Goal: Use online tool/utility: Utilize a website feature to perform a specific function

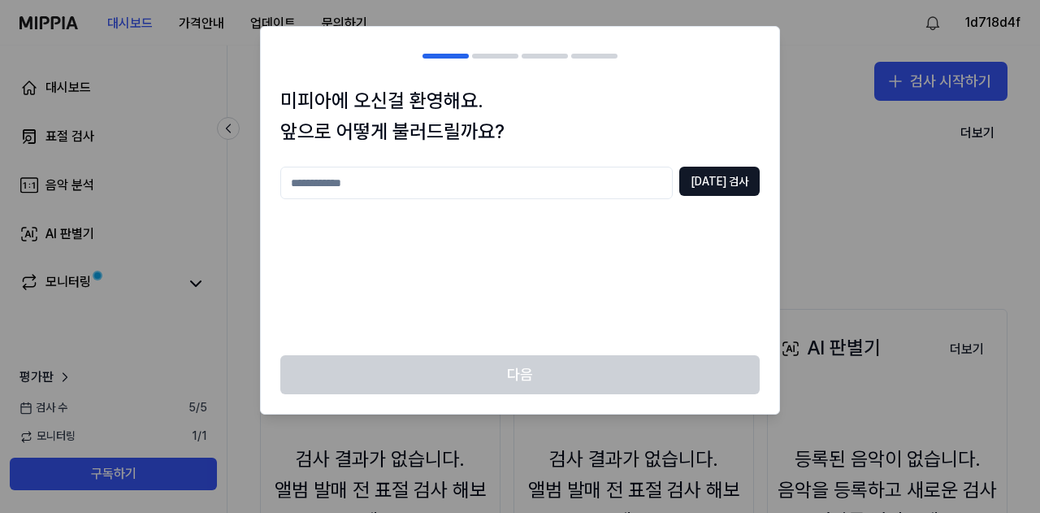
click at [520, 189] on input "text" at bounding box center [476, 183] width 393 height 33
type input "**"
click at [734, 184] on button "[DATE] 검사" at bounding box center [719, 181] width 80 height 29
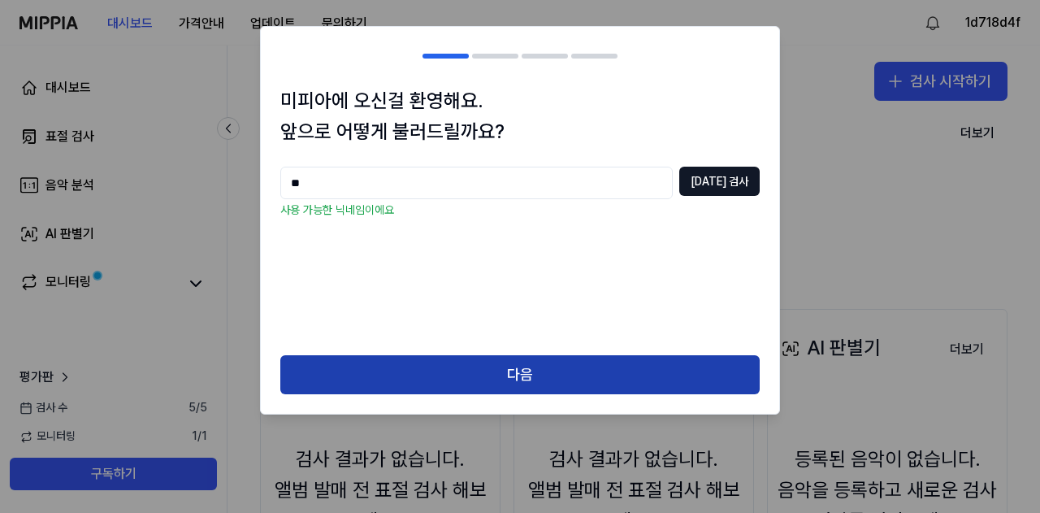
click at [601, 387] on button "다음" at bounding box center [519, 374] width 479 height 39
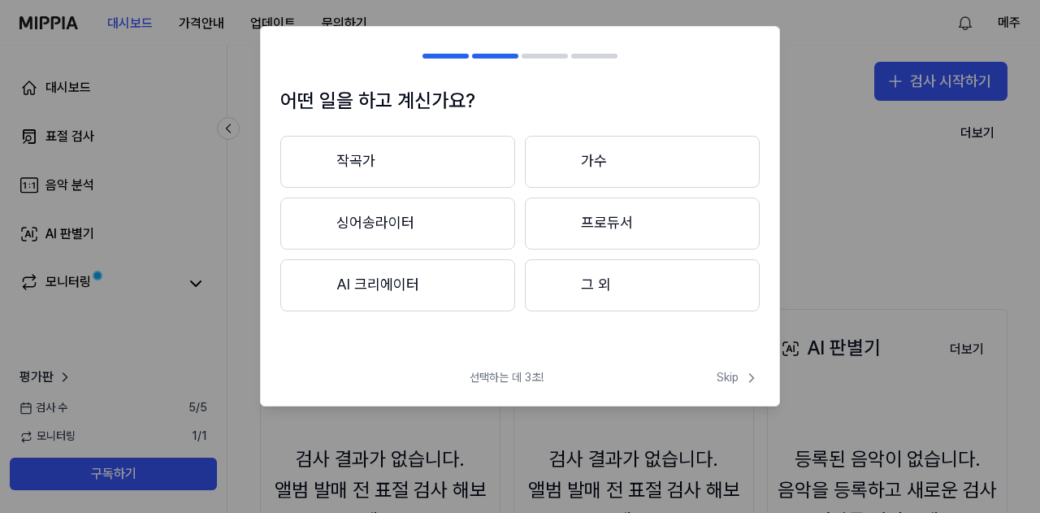
click at [604, 287] on button "그 외" at bounding box center [642, 285] width 235 height 52
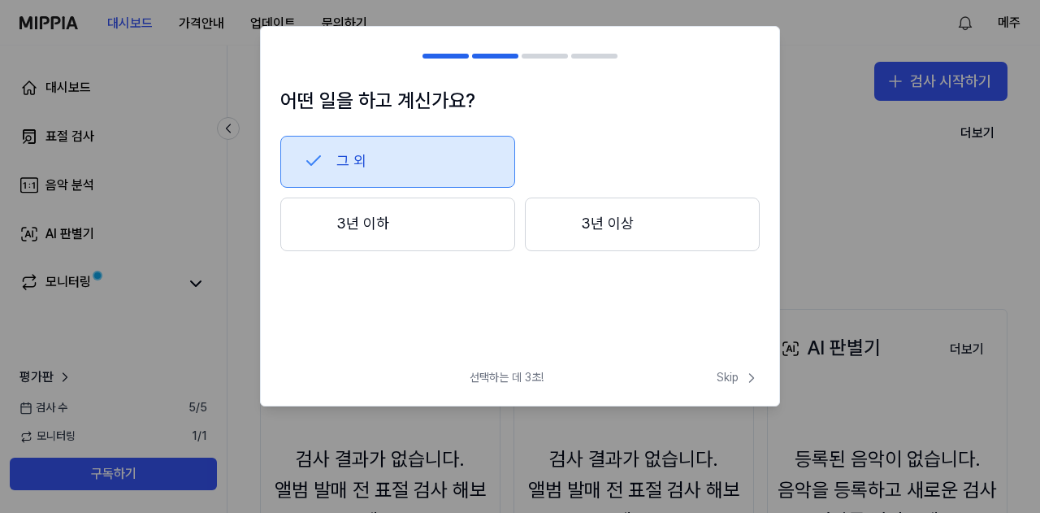
click at [430, 222] on button "3년 이하" at bounding box center [397, 224] width 235 height 54
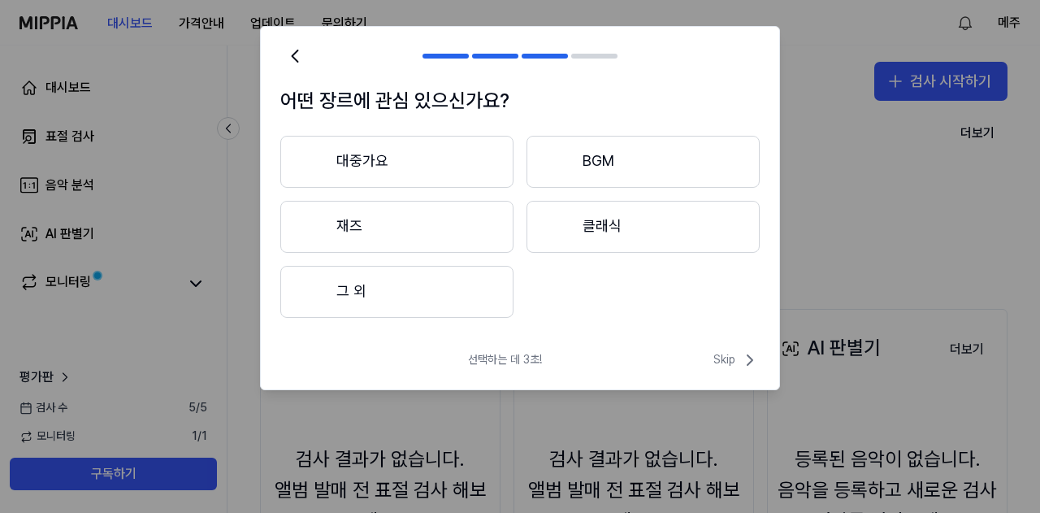
click at [432, 302] on button "그 외" at bounding box center [396, 292] width 233 height 52
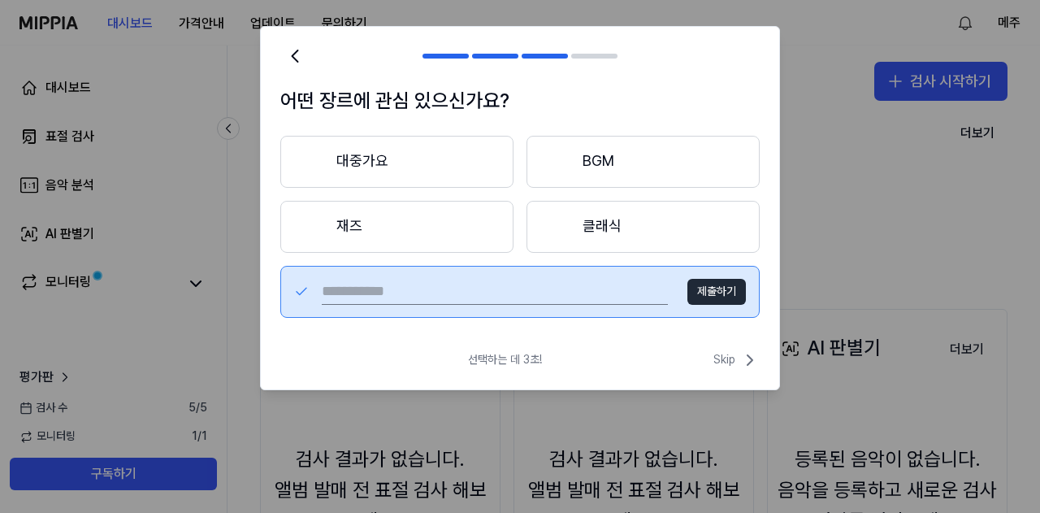
click at [512, 288] on input "text" at bounding box center [495, 292] width 346 height 26
click at [518, 287] on input "text" at bounding box center [495, 292] width 346 height 26
type input "*"
type input "**"
click at [744, 297] on button "제출하기" at bounding box center [717, 292] width 59 height 26
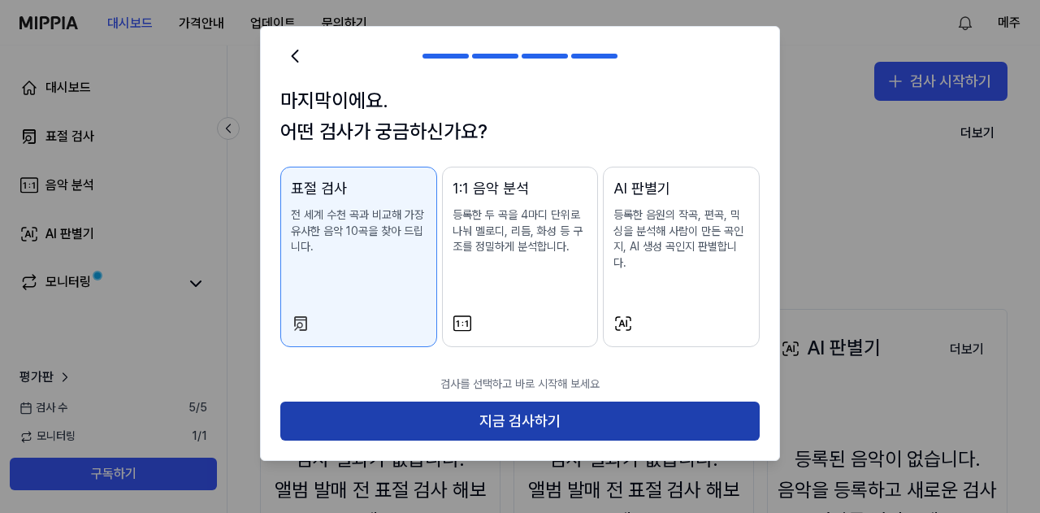
click at [635, 406] on button "지금 검사하기" at bounding box center [519, 420] width 479 height 39
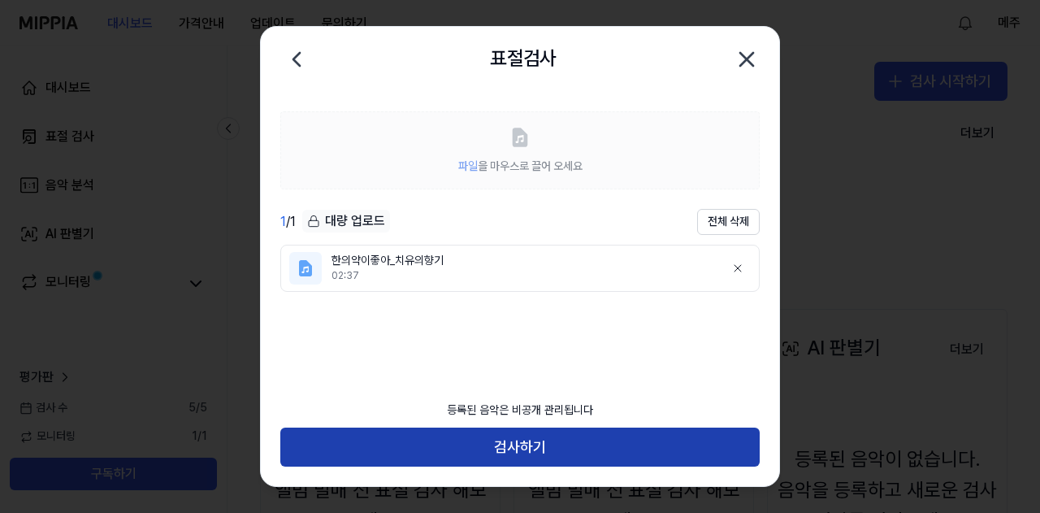
click at [553, 435] on button "검사하기" at bounding box center [519, 446] width 479 height 39
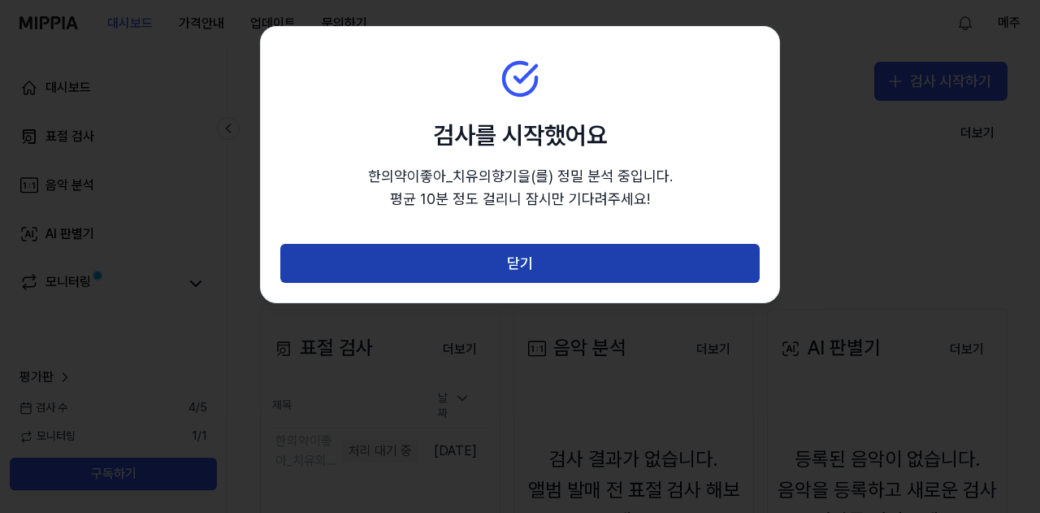
click at [585, 275] on button "닫기" at bounding box center [519, 263] width 479 height 39
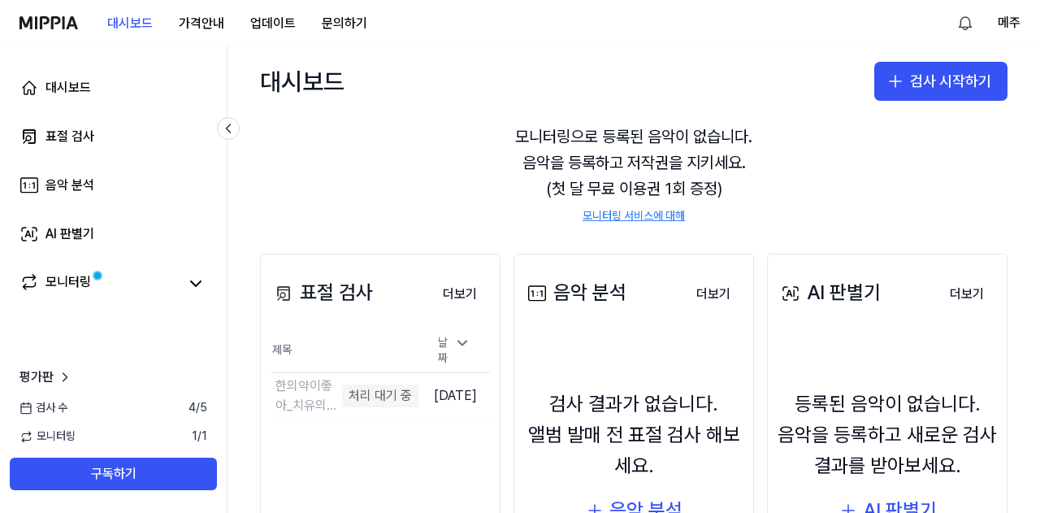
scroll to position [81, 0]
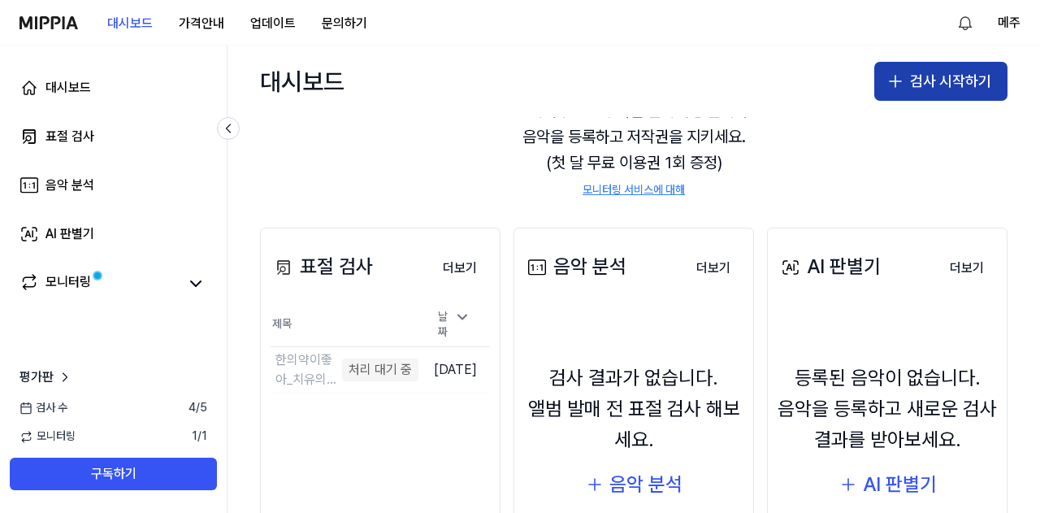
click at [918, 77] on button "검사 시작하기" at bounding box center [940, 81] width 133 height 39
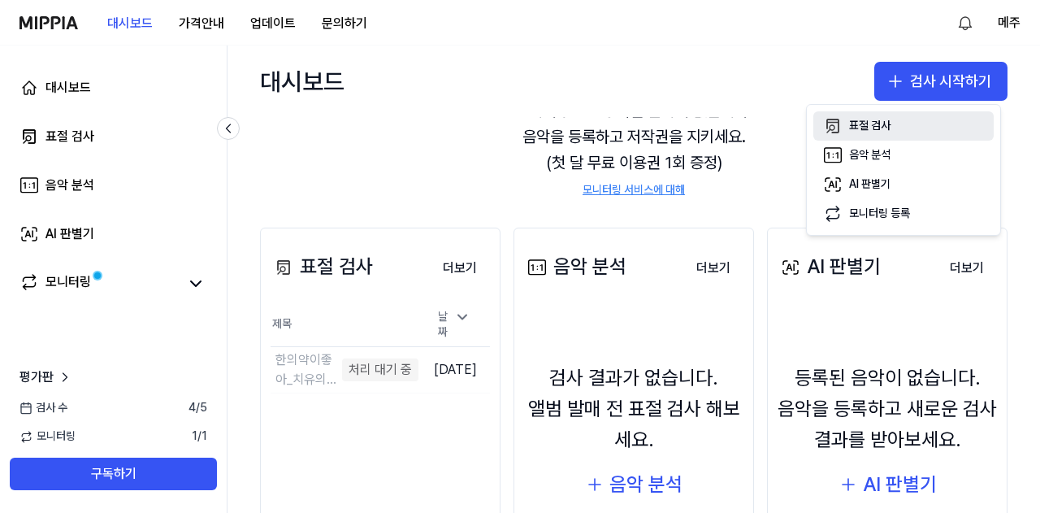
click at [857, 125] on div "표절 검사" at bounding box center [869, 126] width 41 height 16
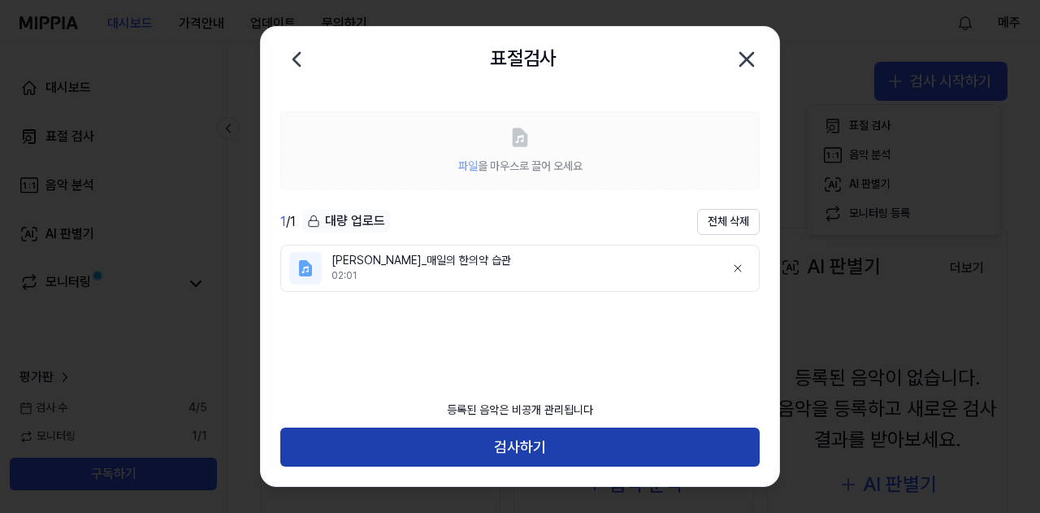
click at [583, 445] on button "검사하기" at bounding box center [519, 446] width 479 height 39
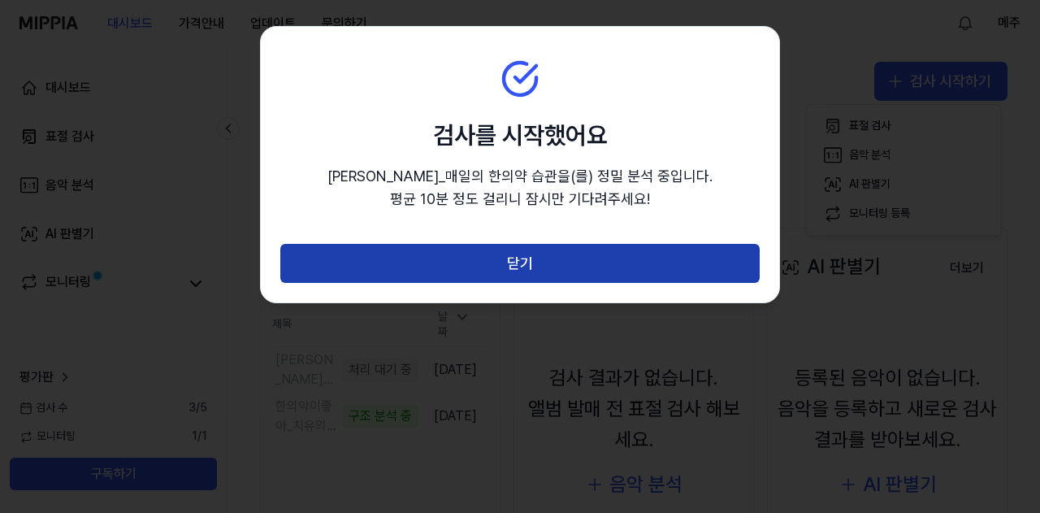
click at [579, 262] on button "닫기" at bounding box center [519, 263] width 479 height 39
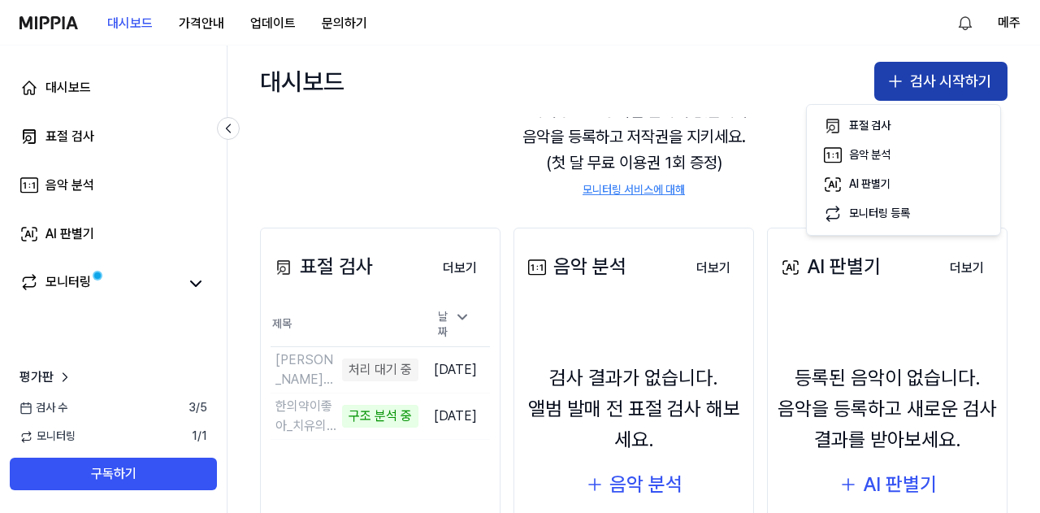
click at [970, 70] on button "검사 시작하기" at bounding box center [940, 81] width 133 height 39
click at [900, 89] on icon "button" at bounding box center [896, 82] width 20 height 20
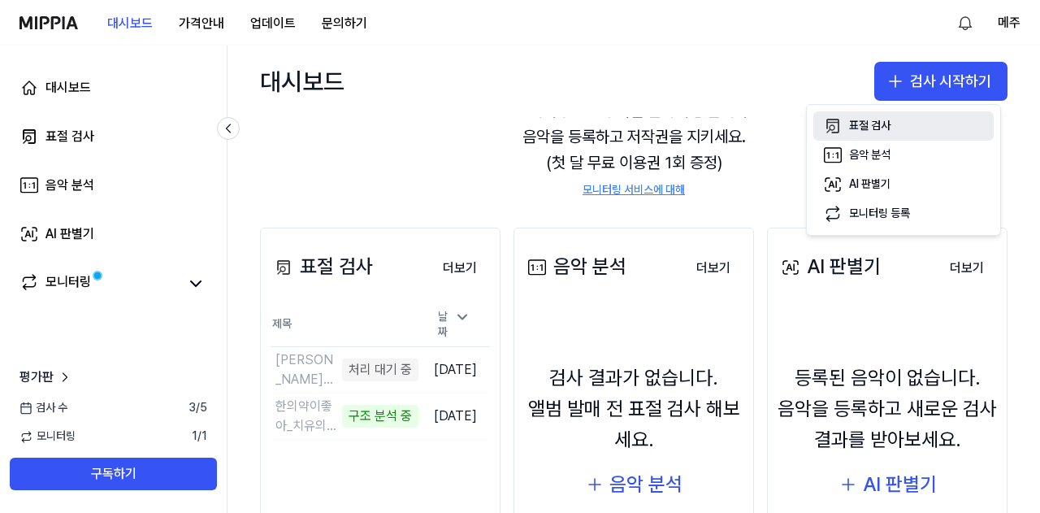
click at [857, 119] on div "표절 검사" at bounding box center [869, 126] width 41 height 16
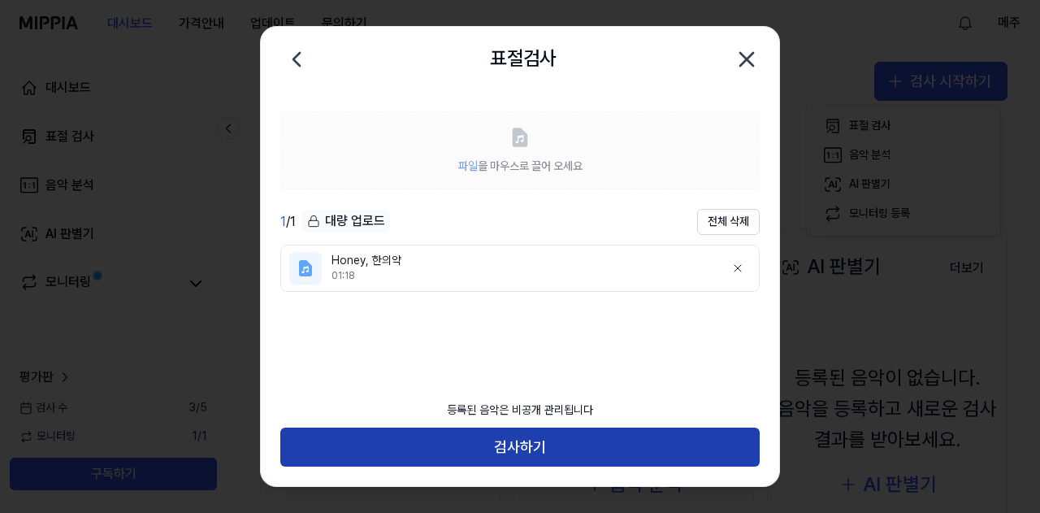
click at [497, 461] on button "검사하기" at bounding box center [519, 446] width 479 height 39
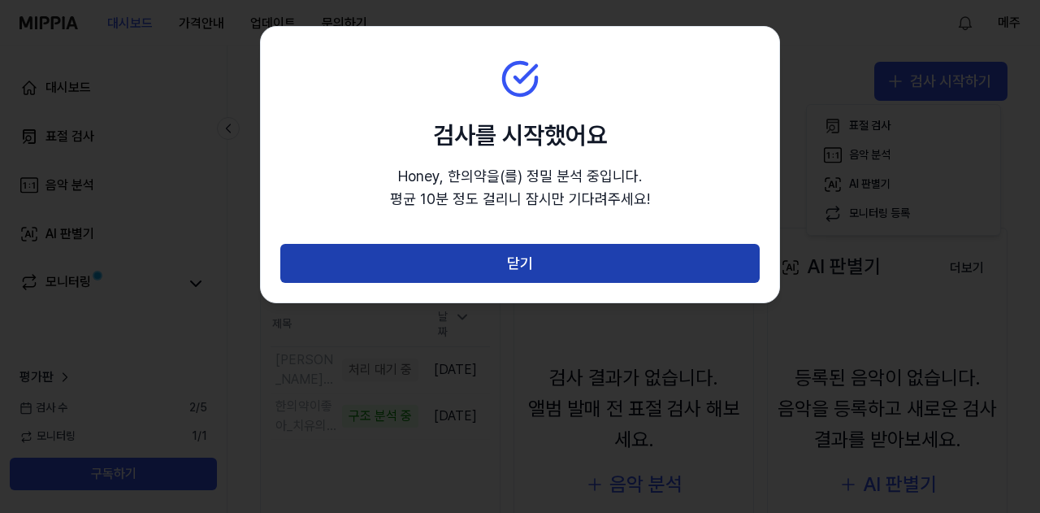
click at [580, 266] on button "닫기" at bounding box center [519, 263] width 479 height 39
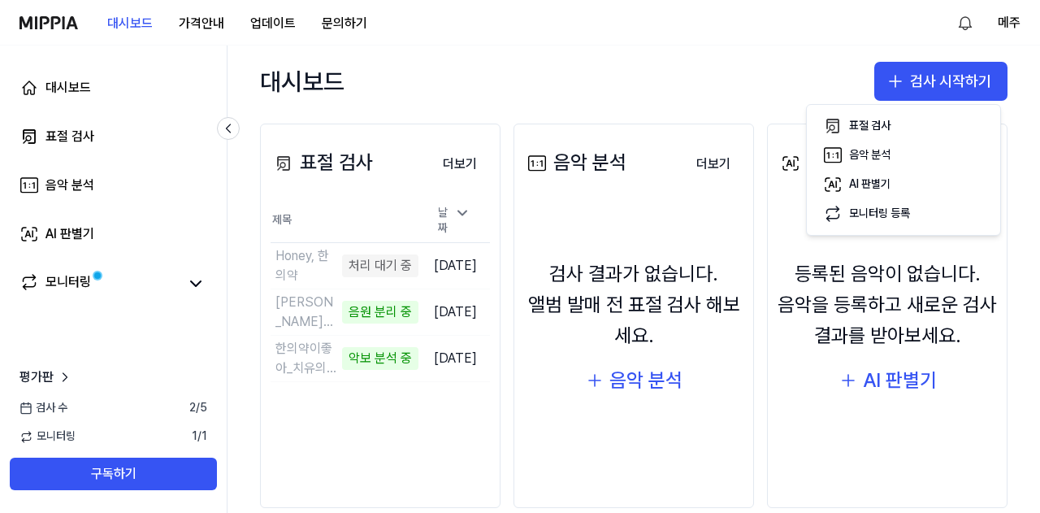
scroll to position [212, 0]
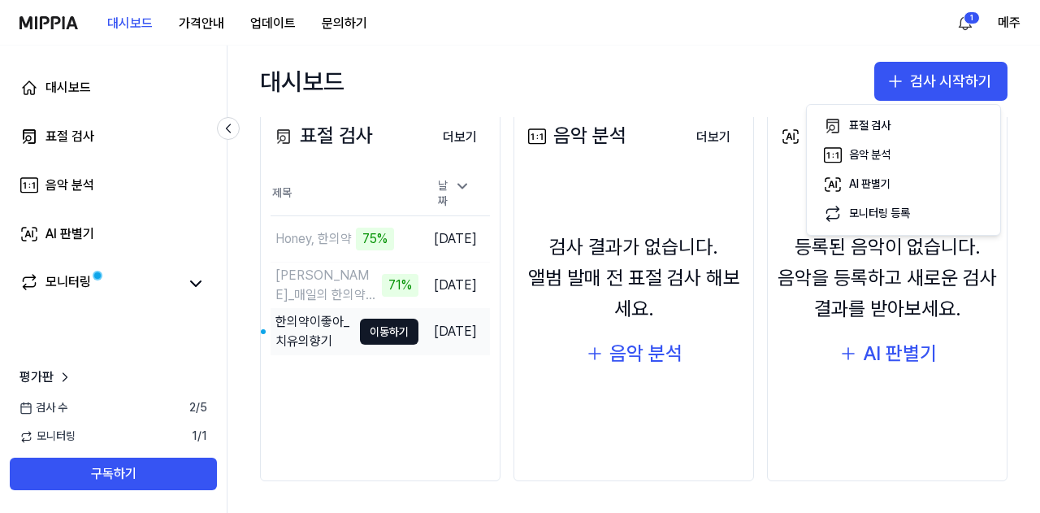
click at [440, 365] on div "표절 검사 더보기 표절 검사 제목 날짜 Honey, 한의약 75% 이동하기 [DATE] [PERSON_NAME]_매일의 한의약 습관 71% 이…" at bounding box center [380, 289] width 241 height 385
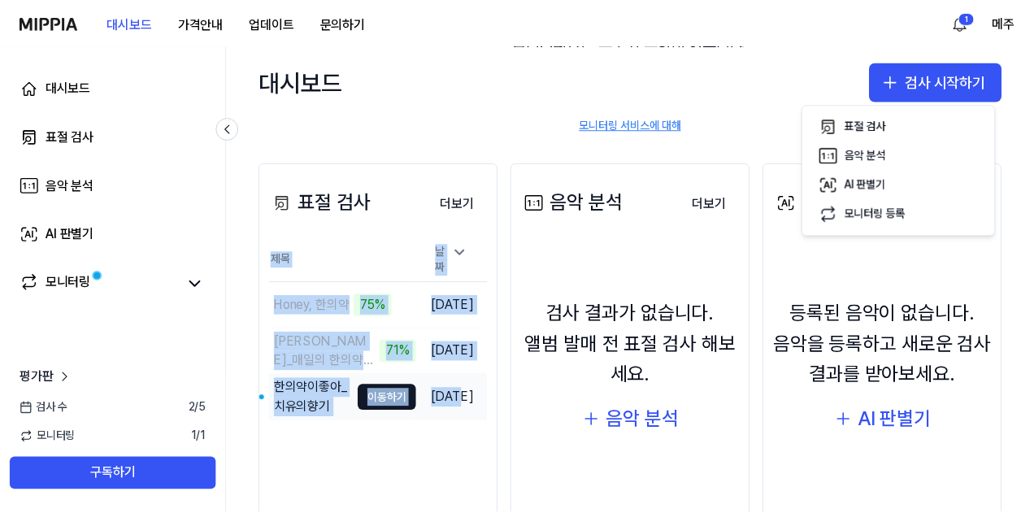
scroll to position [131, 0]
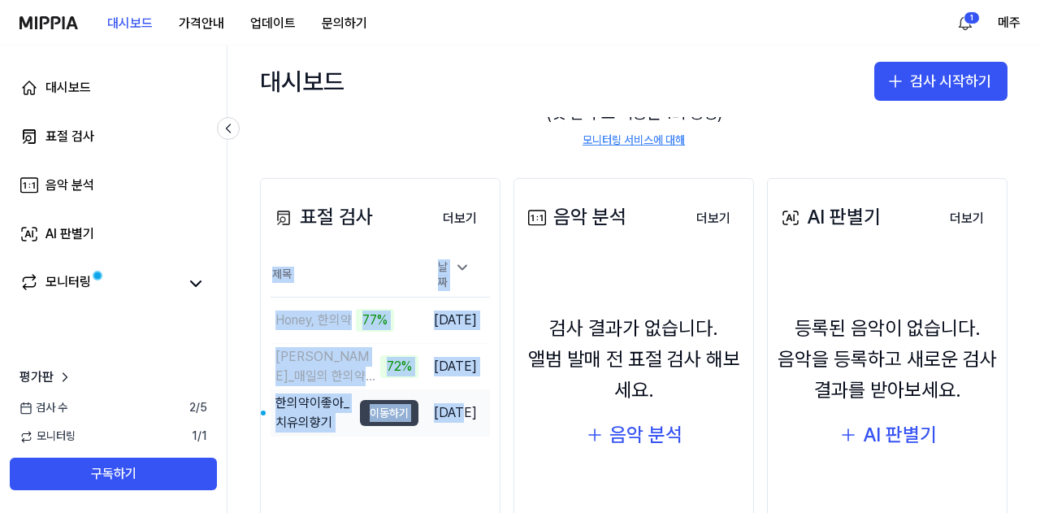
click at [372, 402] on button "이동하기" at bounding box center [389, 413] width 59 height 26
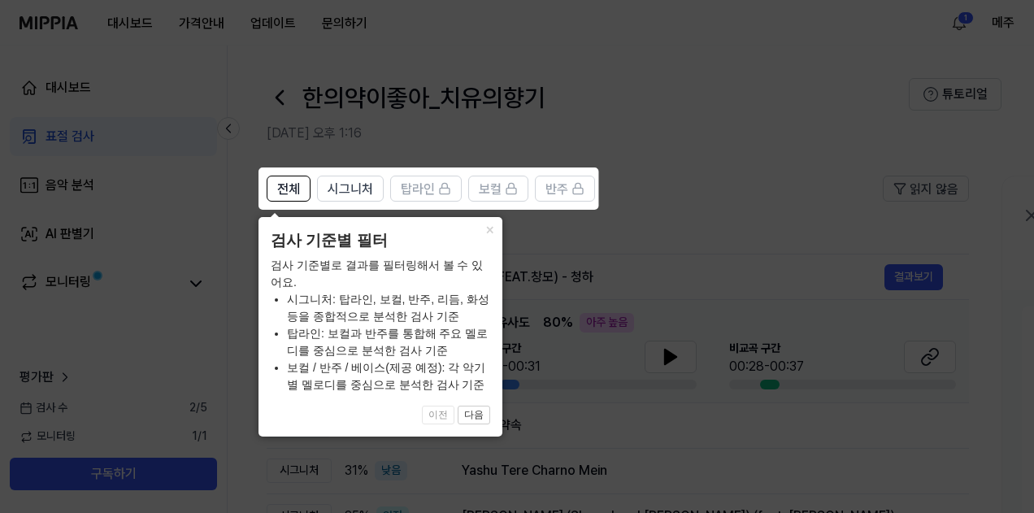
click at [603, 253] on icon at bounding box center [520, 256] width 1040 height 513
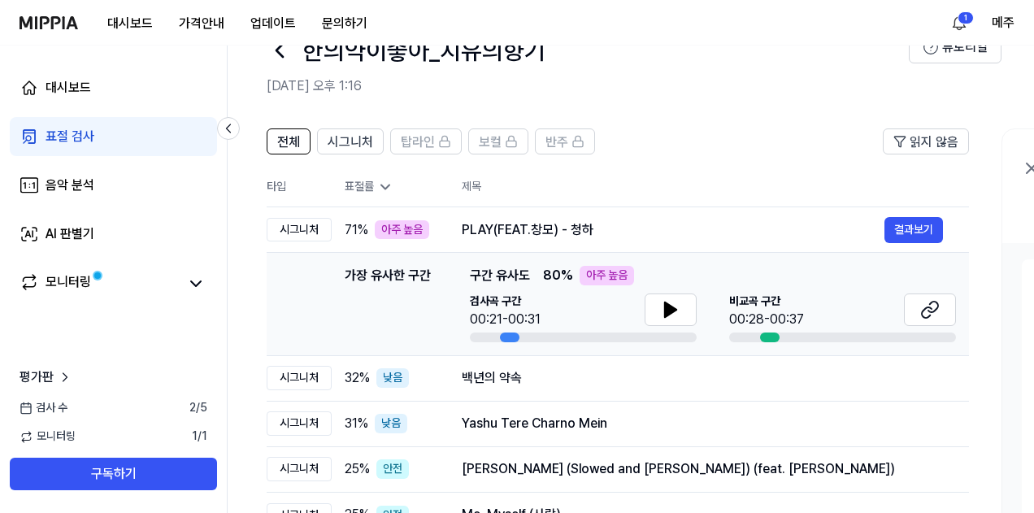
scroll to position [81, 0]
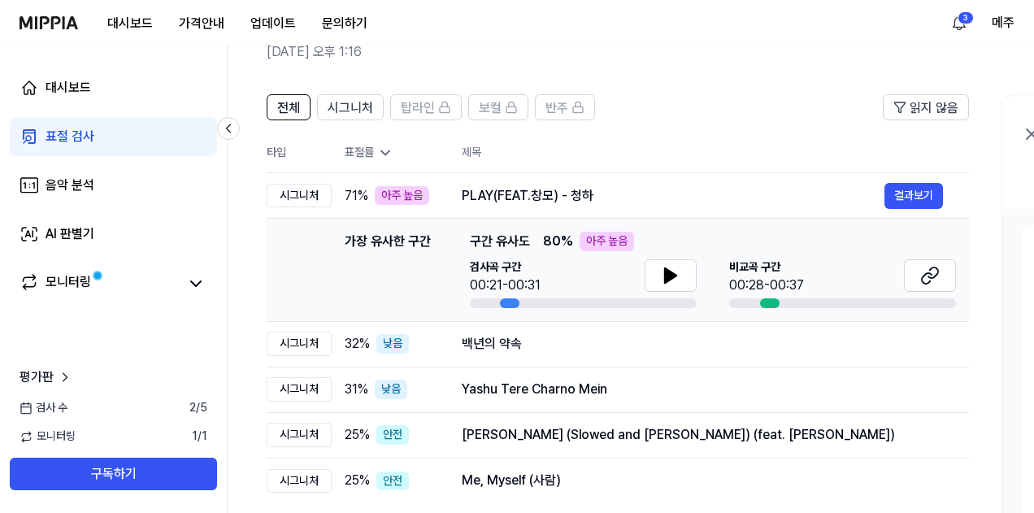
click at [231, 56] on header "한의약이좋아_치유의향기 [DATE] 오후 1:16 튜토리얼" at bounding box center [631, 21] width 806 height 114
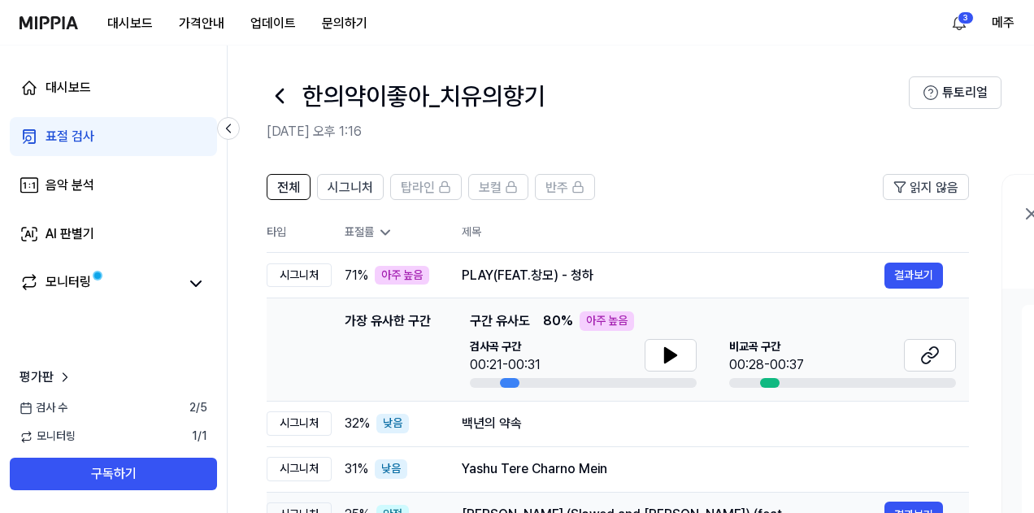
scroll to position [0, 0]
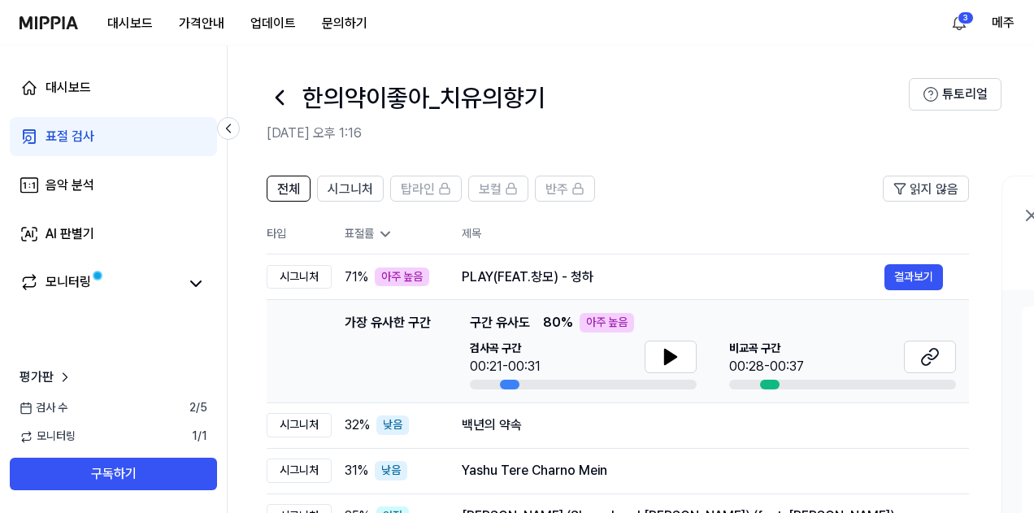
click at [285, 102] on icon at bounding box center [280, 98] width 26 height 26
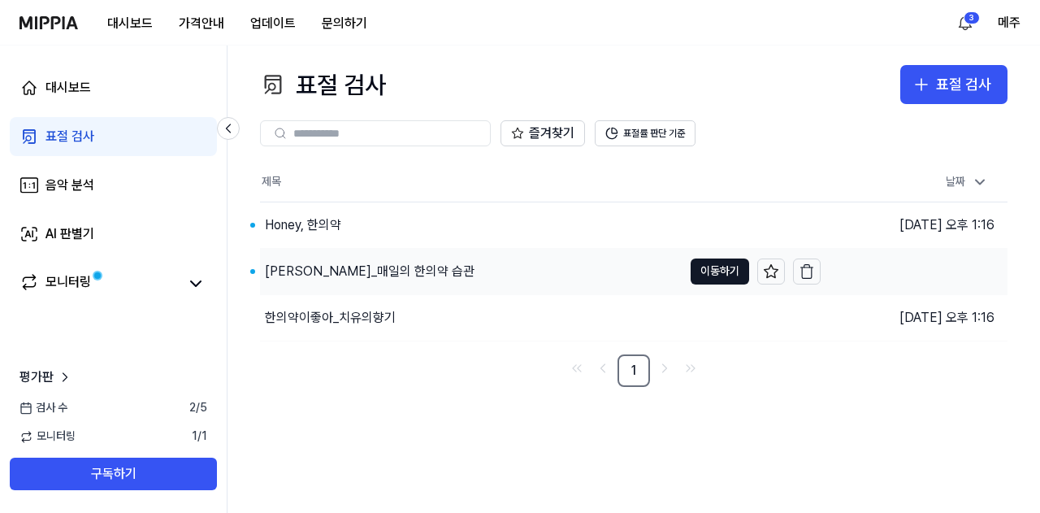
click at [356, 267] on div "[PERSON_NAME]_매일의 한의약 습관" at bounding box center [370, 272] width 210 height 20
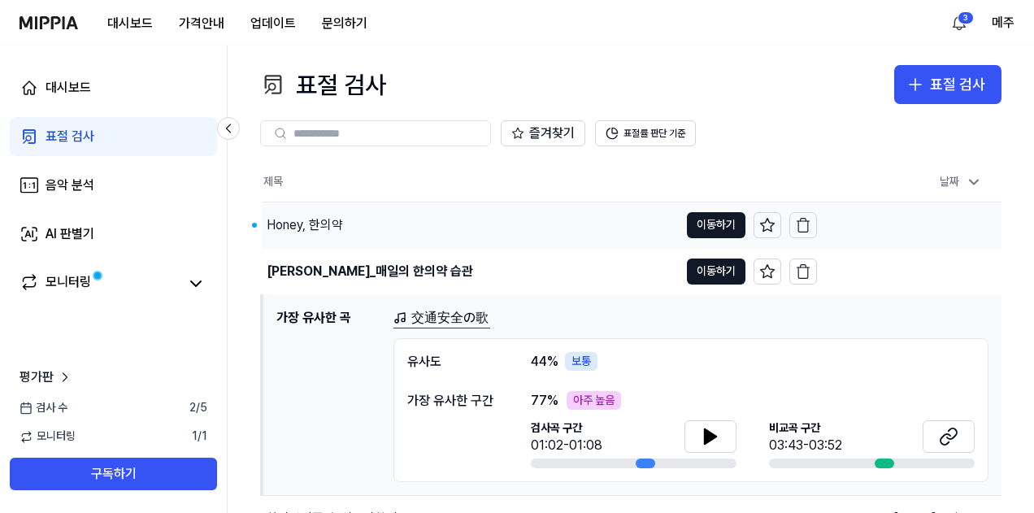
click at [317, 227] on div "Honey, 한의약" at bounding box center [305, 225] width 76 height 20
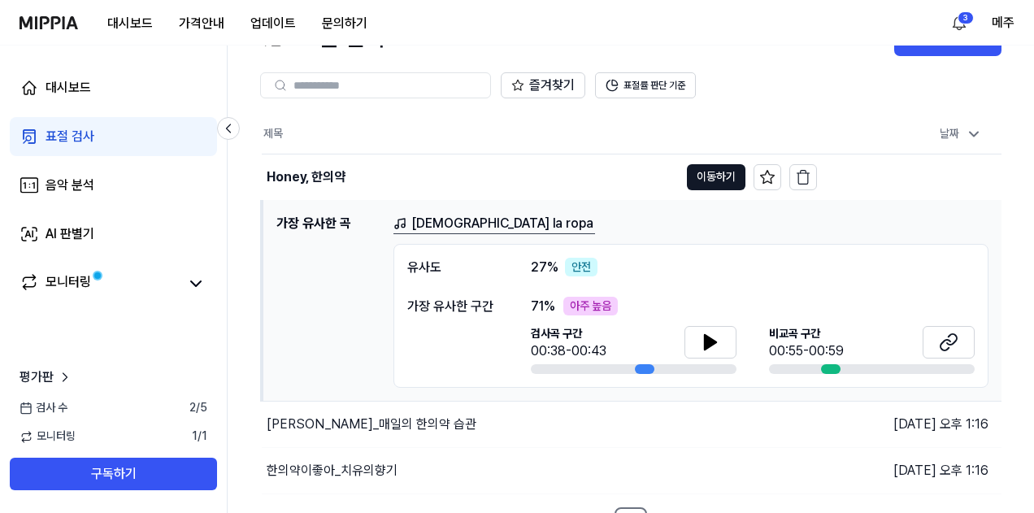
scroll to position [72, 0]
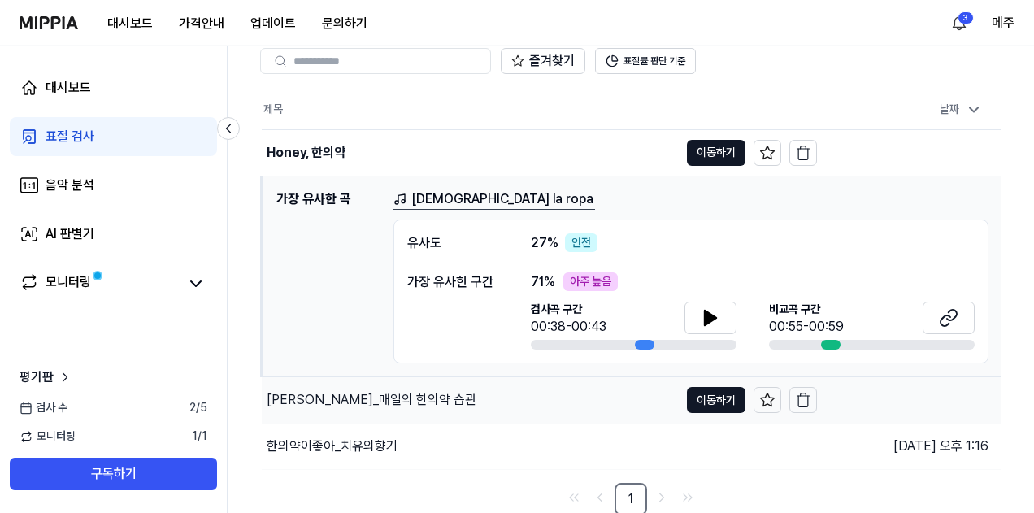
click at [322, 399] on div "[PERSON_NAME]_매일의 한의약 습관" at bounding box center [372, 400] width 210 height 20
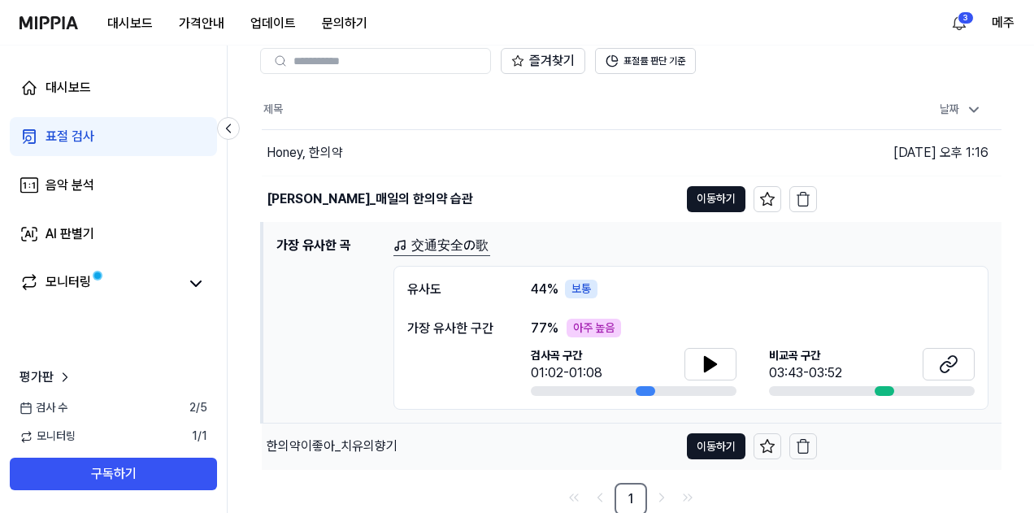
click at [315, 440] on div "한의약이좋아_치유의향기" at bounding box center [332, 446] width 131 height 20
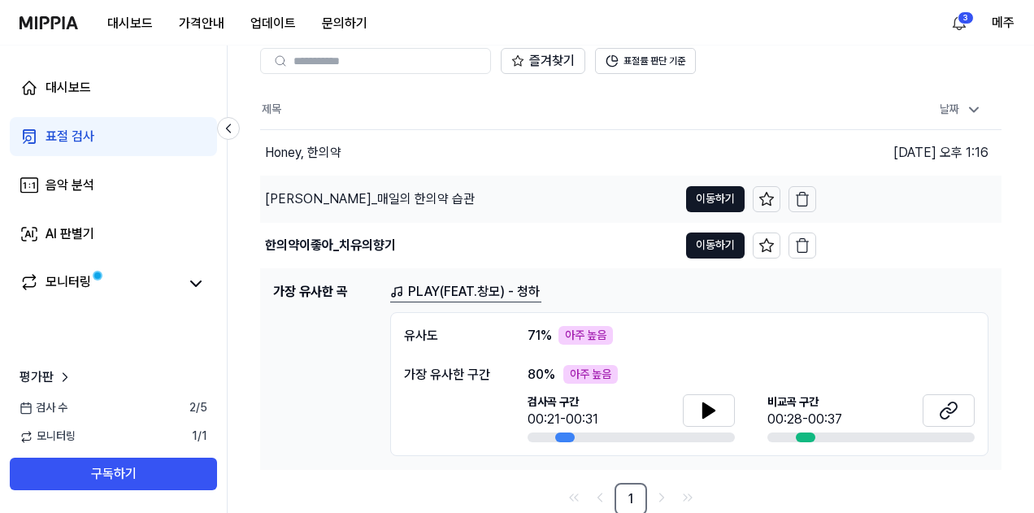
click at [344, 199] on div "[PERSON_NAME]_매일의 한의약 습관" at bounding box center [370, 199] width 210 height 20
